Goal: Task Accomplishment & Management: Complete application form

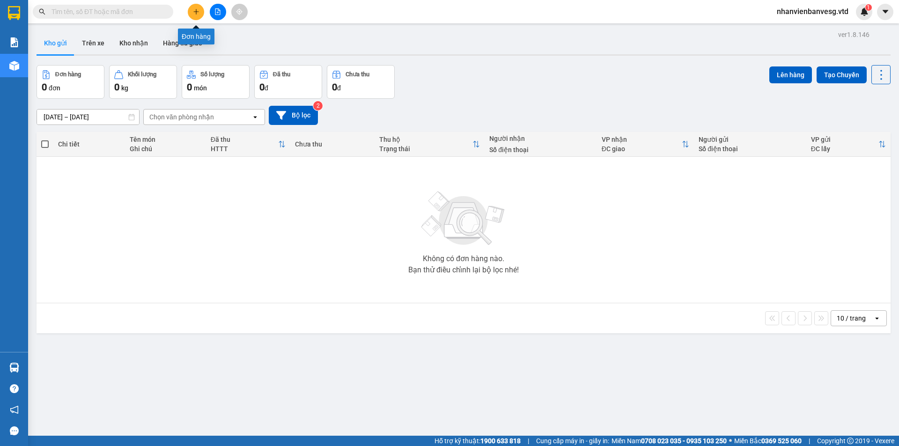
click at [199, 15] on button at bounding box center [196, 12] width 16 height 16
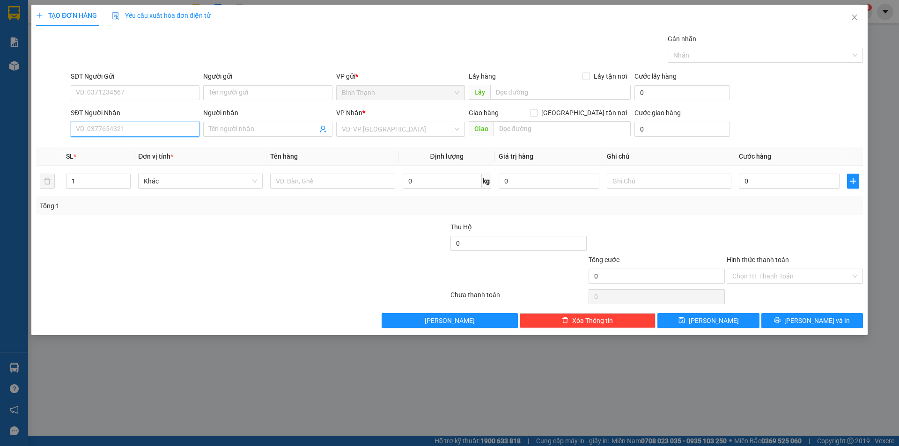
click at [135, 129] on input "SĐT Người Nhận" at bounding box center [135, 129] width 129 height 15
type input "0357663773"
click at [232, 127] on input "Người nhận" at bounding box center [263, 129] width 108 height 10
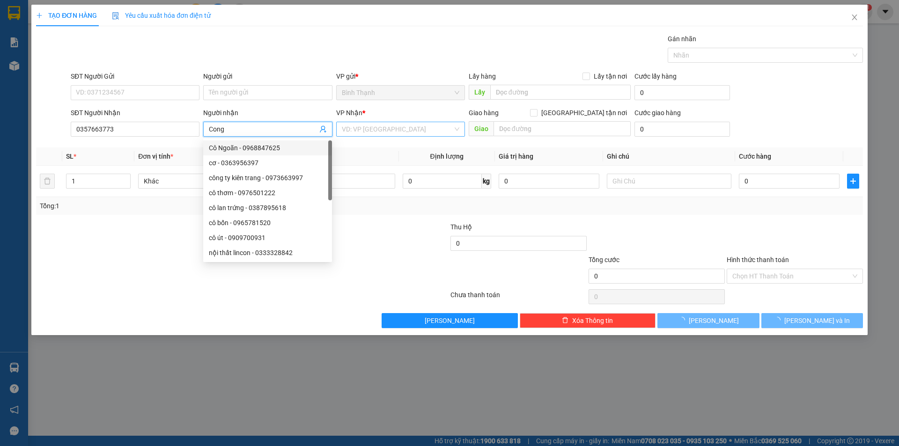
type input "Cong"
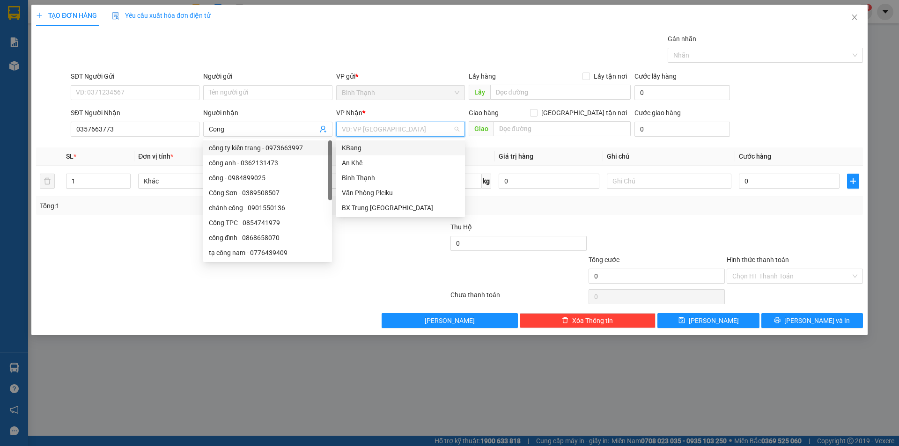
click at [345, 132] on input "search" at bounding box center [397, 129] width 111 height 14
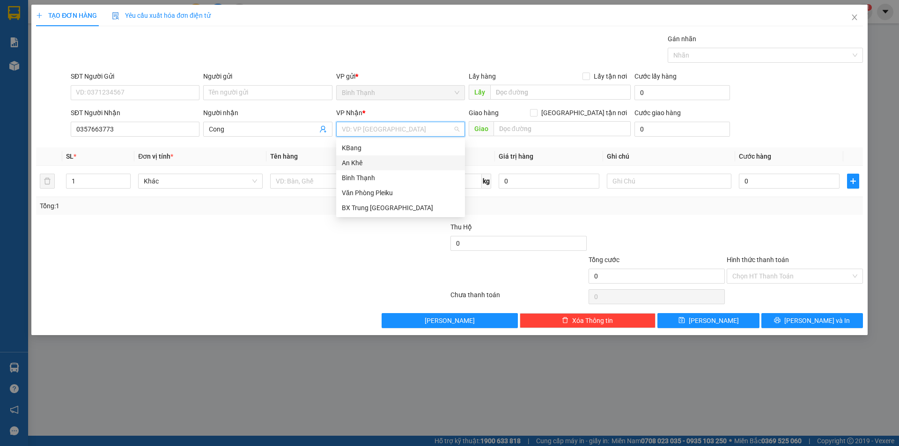
click at [359, 161] on div "An Khê" at bounding box center [400, 163] width 117 height 10
click at [216, 180] on span "Bất kỳ" at bounding box center [200, 181] width 113 height 14
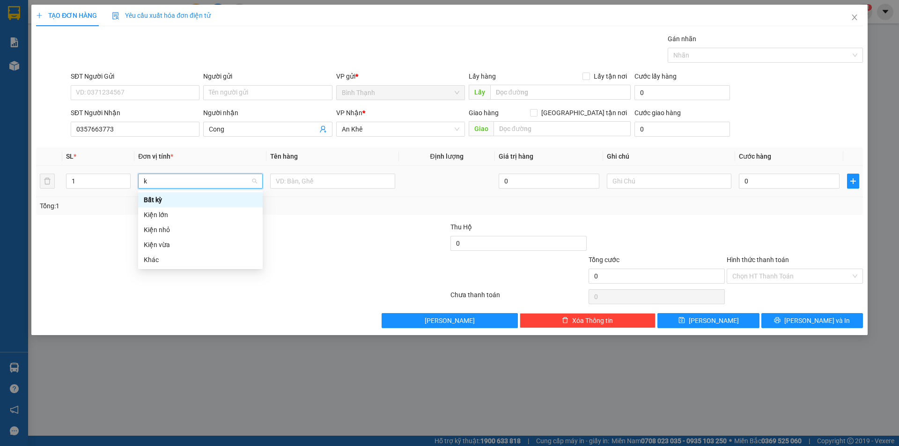
type input "ki"
click at [201, 227] on div "Kiện vừa" at bounding box center [200, 230] width 113 height 10
click at [818, 186] on input "0" at bounding box center [789, 181] width 101 height 15
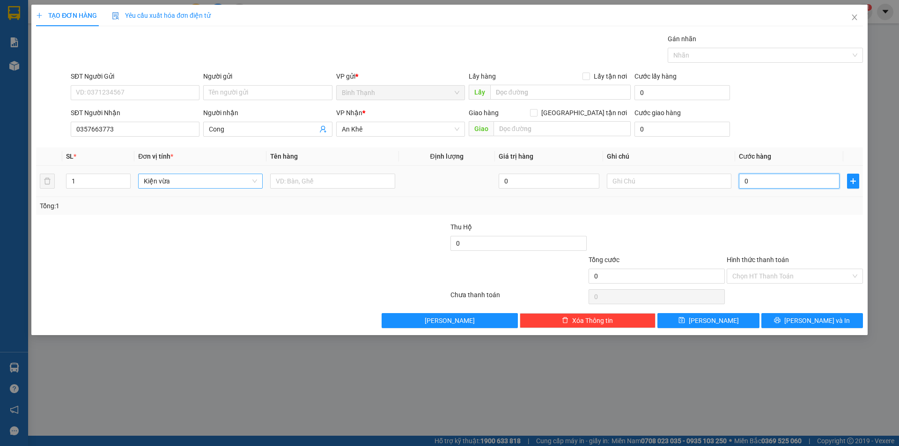
type input "5"
type input "50"
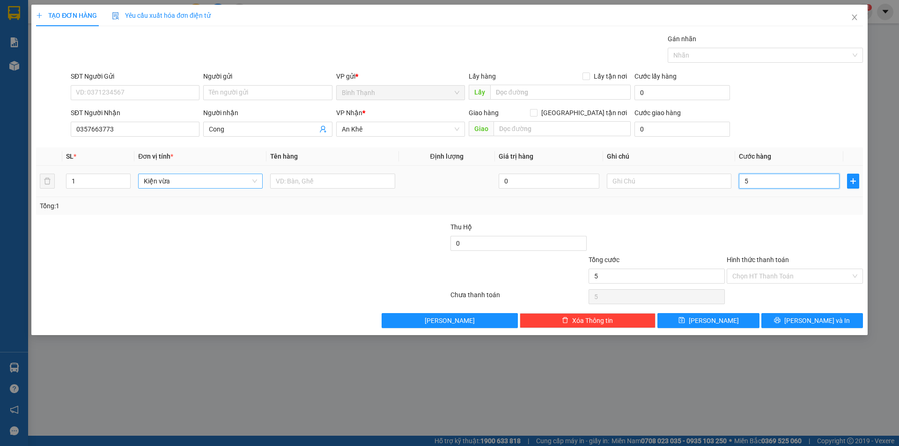
type input "50"
type input "500"
type input "5.000"
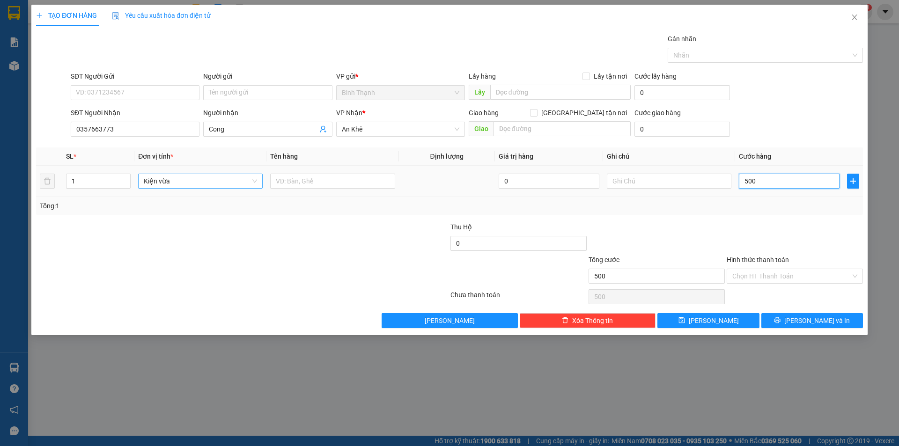
type input "5.000"
type input "50.000"
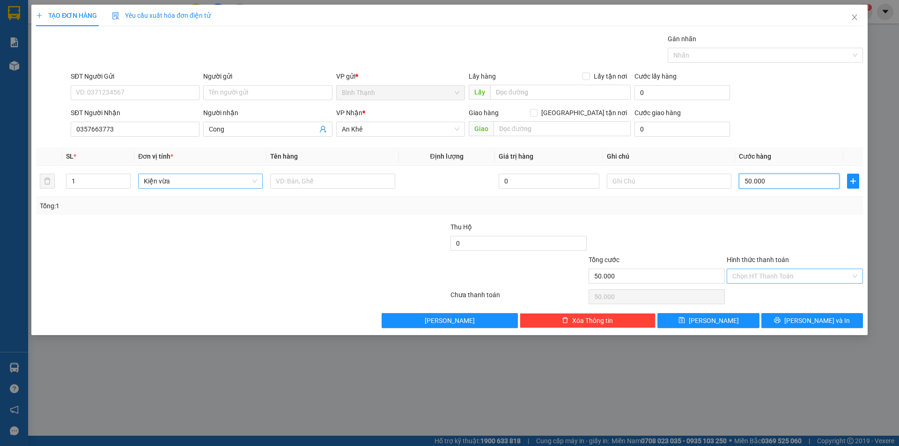
type input "50.000"
click at [782, 277] on input "Hình thức thanh toán" at bounding box center [791, 276] width 118 height 14
click at [780, 292] on div "Tại văn phòng" at bounding box center [794, 295] width 125 height 10
type input "0"
click at [802, 319] on button "Lưu và In" at bounding box center [812, 320] width 102 height 15
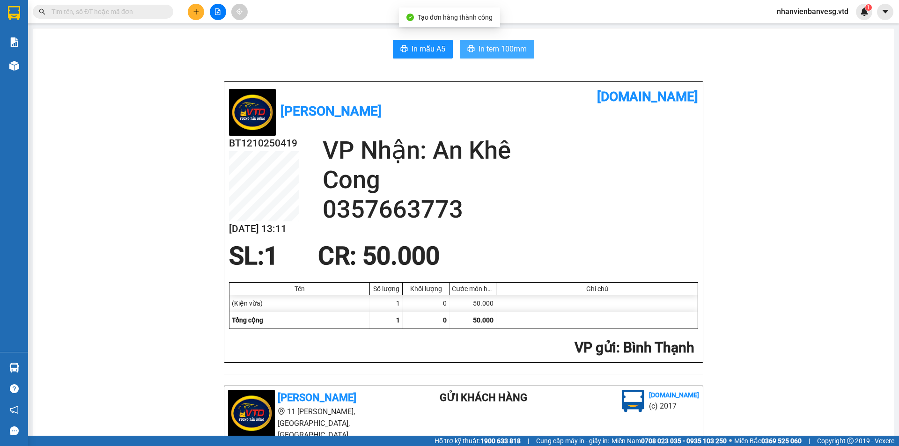
click at [491, 55] on span "In tem 100mm" at bounding box center [502, 49] width 48 height 12
click at [197, 7] on button at bounding box center [196, 12] width 16 height 16
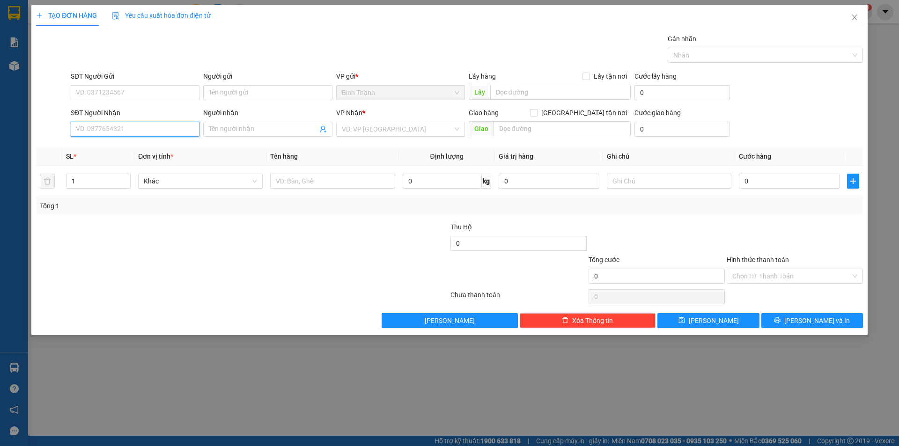
click at [147, 129] on input "SĐT Người Nhận" at bounding box center [135, 129] width 129 height 15
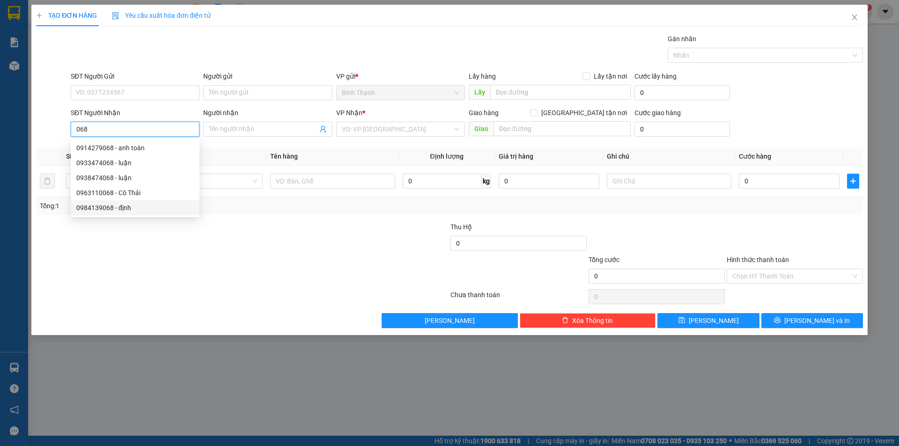
click at [124, 209] on div "0984139068 - định" at bounding box center [134, 208] width 117 height 10
type input "0984139068"
type input "định"
type input "cx số 9"
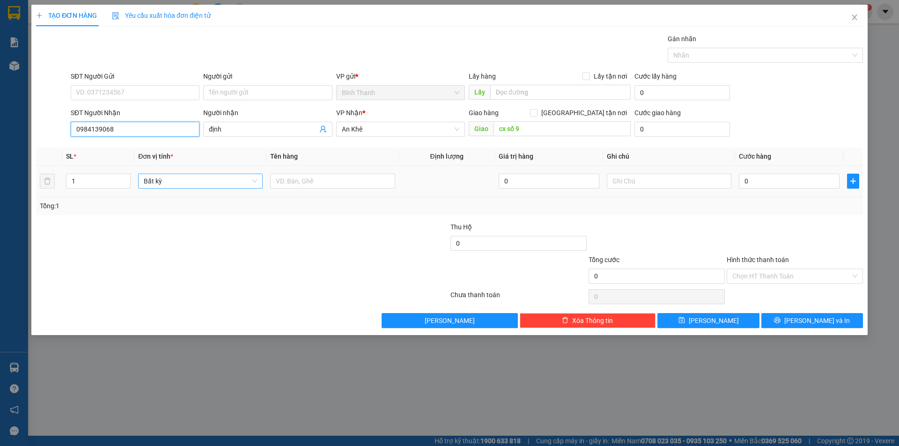
click at [188, 187] on span "Bất kỳ" at bounding box center [200, 181] width 113 height 14
type input "0984139068"
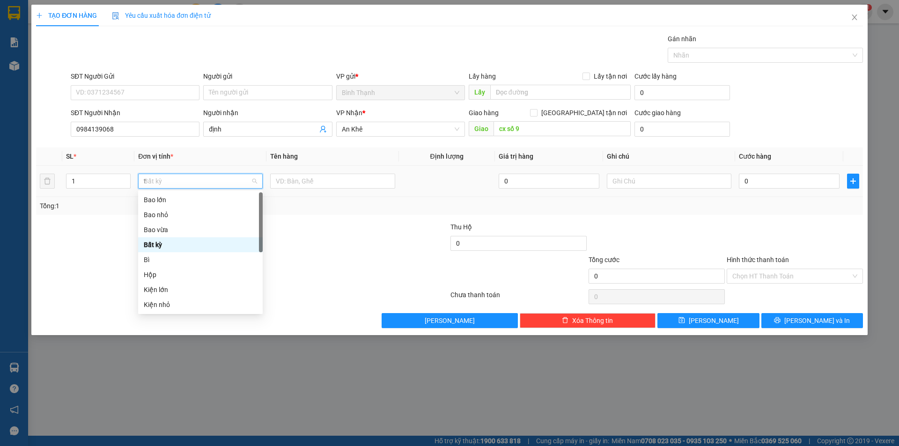
type input "th"
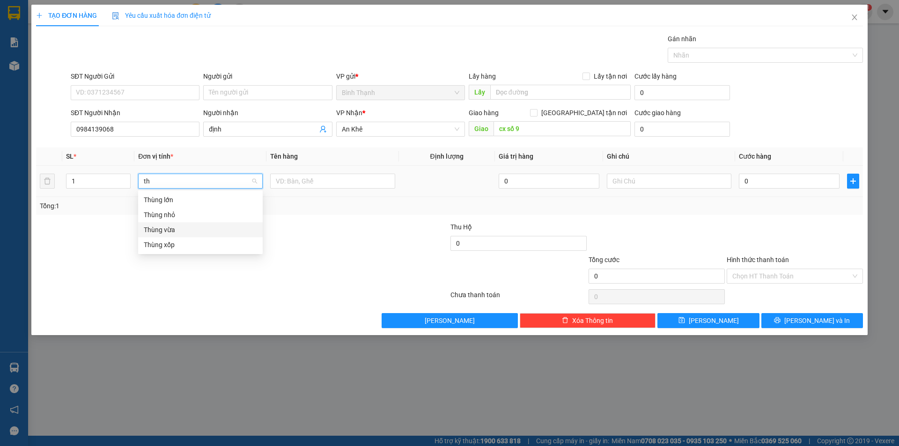
click at [167, 229] on div "Thùng vừa" at bounding box center [200, 230] width 113 height 10
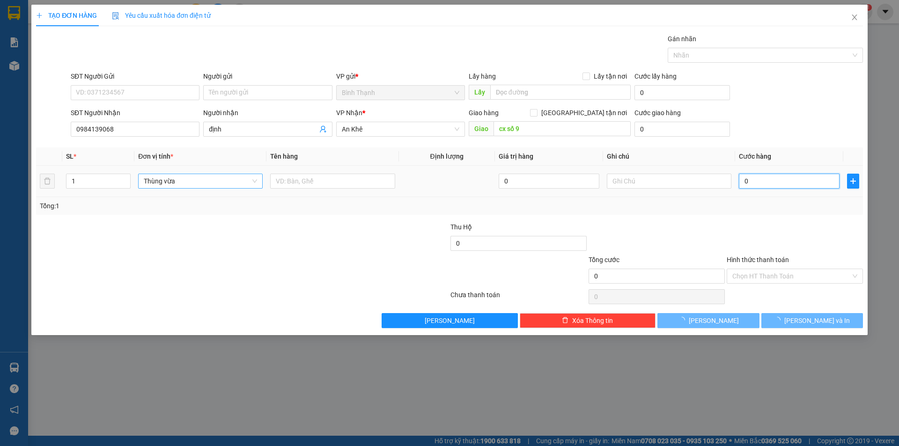
click at [785, 182] on input "0" at bounding box center [789, 181] width 101 height 15
type input "7"
type input "70"
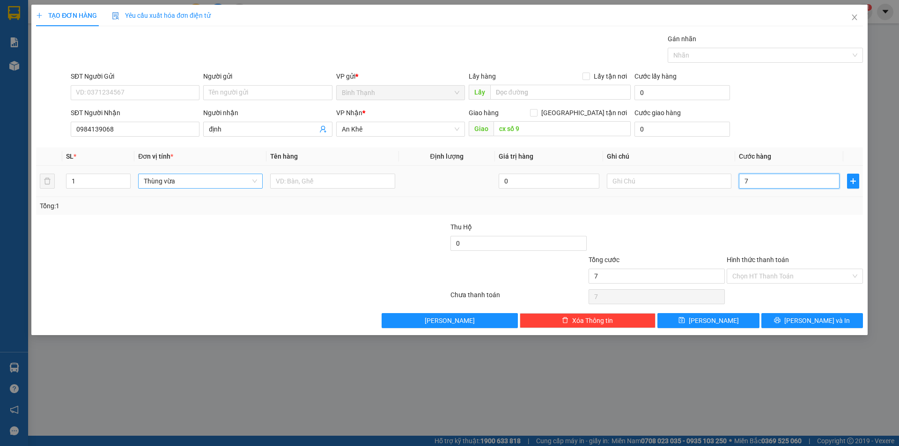
type input "70"
click at [811, 316] on span "Lưu và In" at bounding box center [817, 321] width 66 height 10
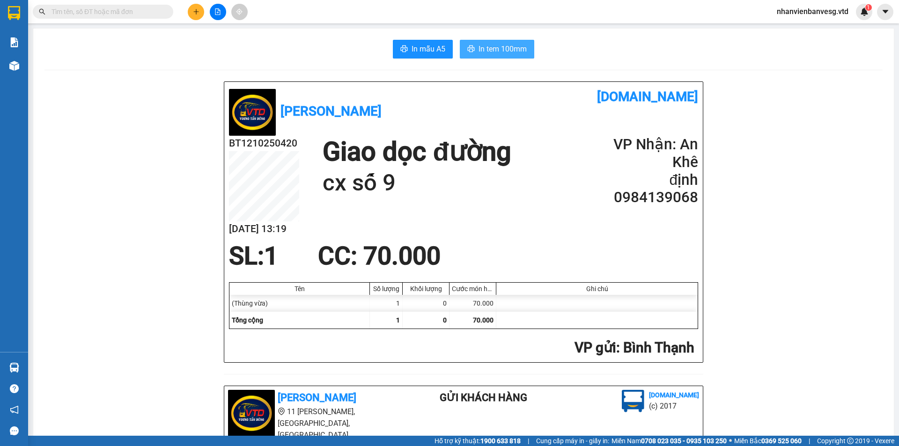
click at [508, 47] on span "In tem 100mm" at bounding box center [502, 49] width 48 height 12
click at [418, 48] on span "In mẫu A5" at bounding box center [428, 49] width 34 height 12
